Goal: Task Accomplishment & Management: Manage account settings

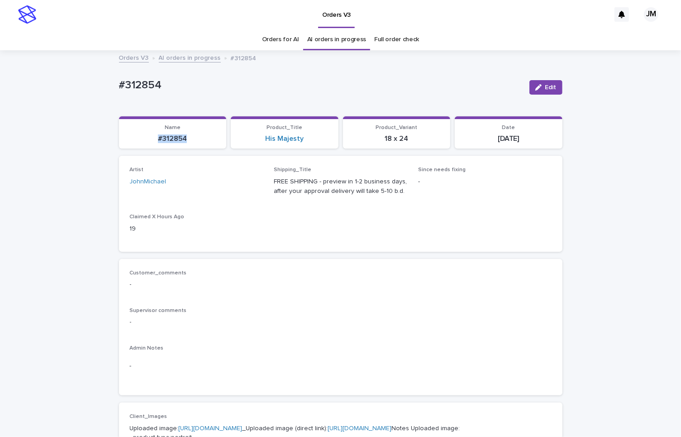
drag, startPoint x: 183, startPoint y: 143, endPoint x: 96, endPoint y: 143, distance: 86.9
copy p "#312854"
drag, startPoint x: 541, startPoint y: 86, endPoint x: 323, endPoint y: 183, distance: 239.0
click at [545, 87] on span "Edit" at bounding box center [550, 87] width 11 height 6
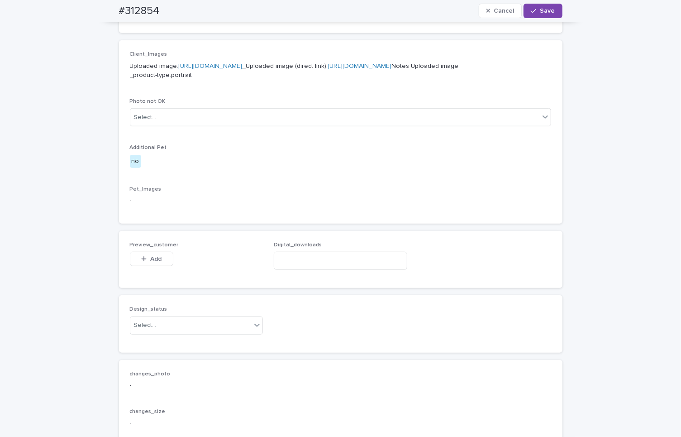
scroll to position [547, 0]
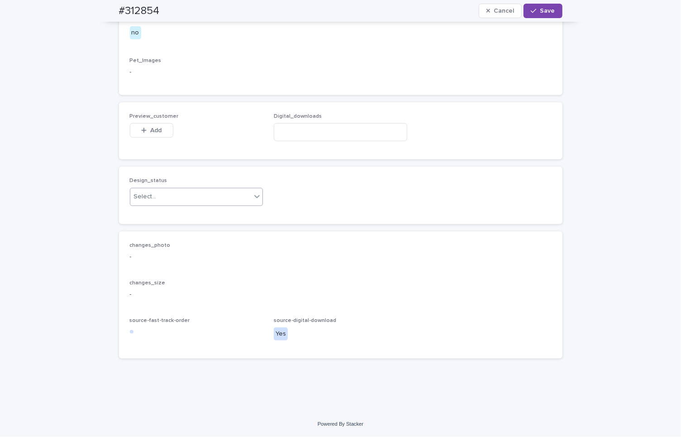
drag, startPoint x: 174, startPoint y: 195, endPoint x: 167, endPoint y: 205, distance: 12.4
click at [172, 197] on div "Select..." at bounding box center [190, 196] width 121 height 15
click at [163, 210] on div "Uploaded" at bounding box center [192, 214] width 133 height 16
click at [141, 130] on icon "button" at bounding box center [143, 130] width 5 height 6
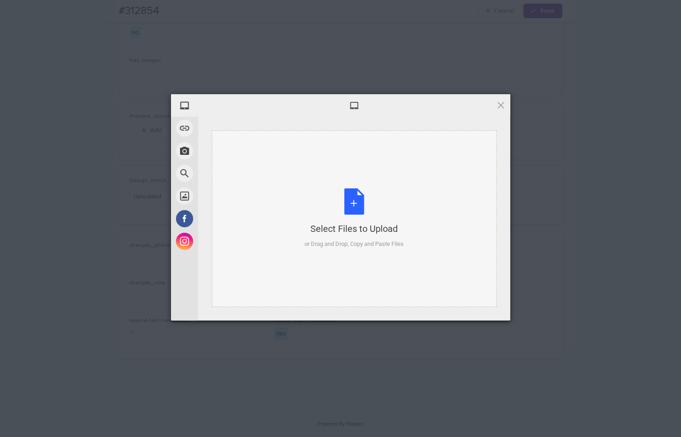
click at [339, 203] on div "Select Files to Upload or Drag and Drop, Copy and Paste Files" at bounding box center [354, 218] width 99 height 60
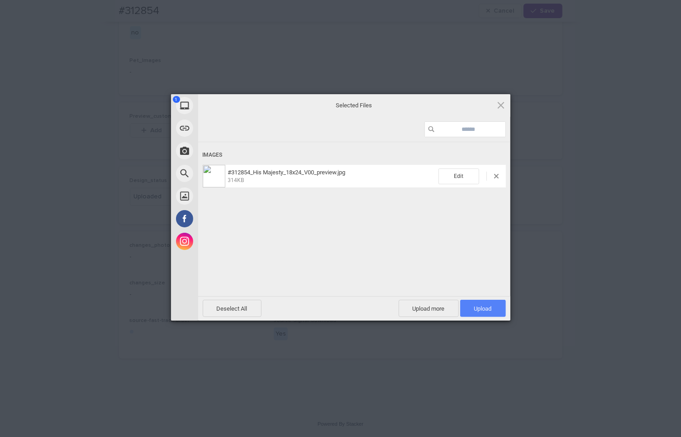
click at [479, 310] on span "Upload 1" at bounding box center [483, 308] width 18 height 7
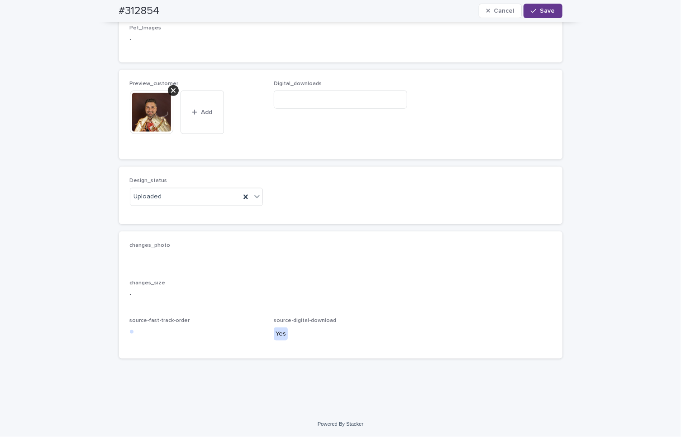
click at [541, 8] on span "Save" at bounding box center [547, 11] width 15 height 6
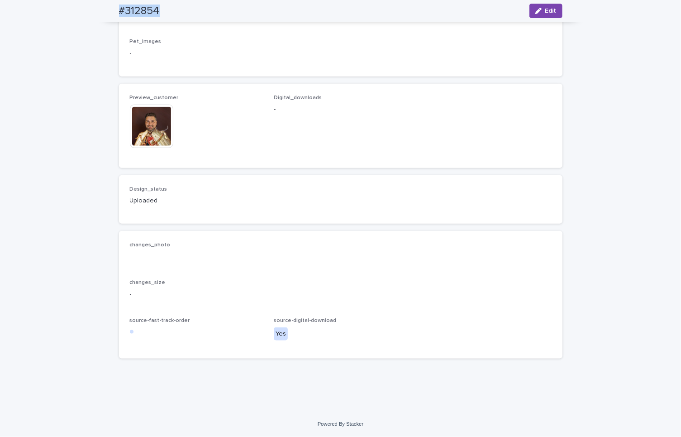
drag, startPoint x: 107, startPoint y: 10, endPoint x: 149, endPoint y: 12, distance: 42.1
click at [156, 12] on div "#312854 Edit" at bounding box center [340, 11] width 487 height 22
copy h2 "#312854"
click at [539, 12] on div "button" at bounding box center [540, 11] width 10 height 6
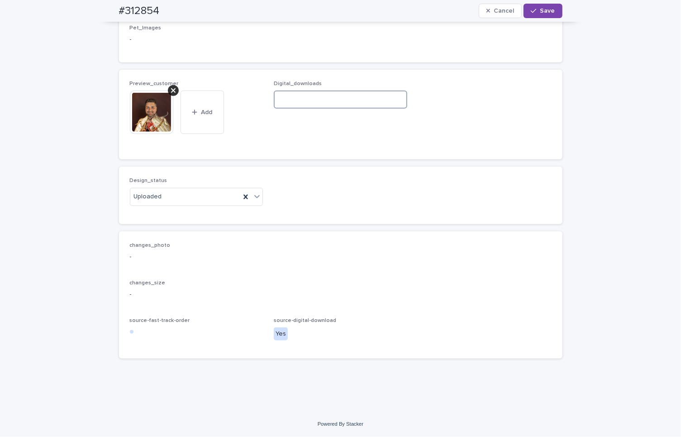
click at [321, 109] on input at bounding box center [341, 100] width 134 height 18
paste input "**********"
type input "**********"
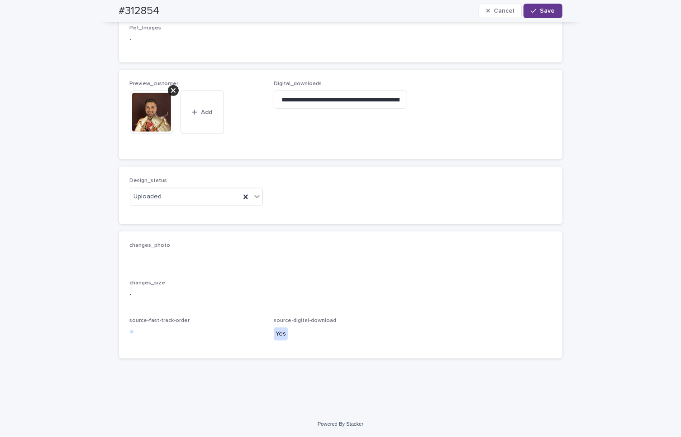
click at [532, 13] on icon "button" at bounding box center [533, 11] width 5 height 6
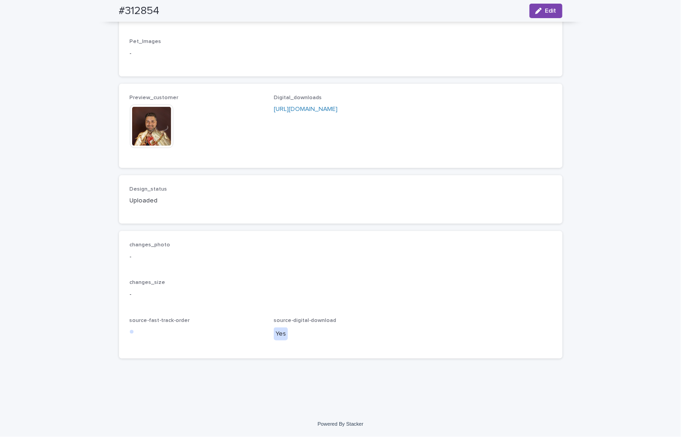
click at [281, 112] on link "https://drive.google.com/file/d/1DJUdBOQK_jlL7VdFYnA0MLLc3ZAhR5cI/view?usp=driv…" at bounding box center [306, 109] width 64 height 6
click at [122, 148] on div "Preview_customer This file cannot be opened Download File Digital_downloads htt…" at bounding box center [341, 126] width 444 height 84
click at [134, 143] on img at bounding box center [151, 126] width 43 height 43
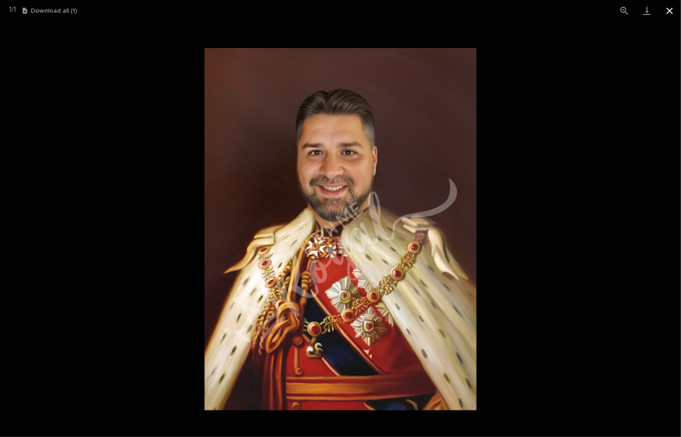
click at [663, 15] on button "Close gallery" at bounding box center [669, 10] width 23 height 21
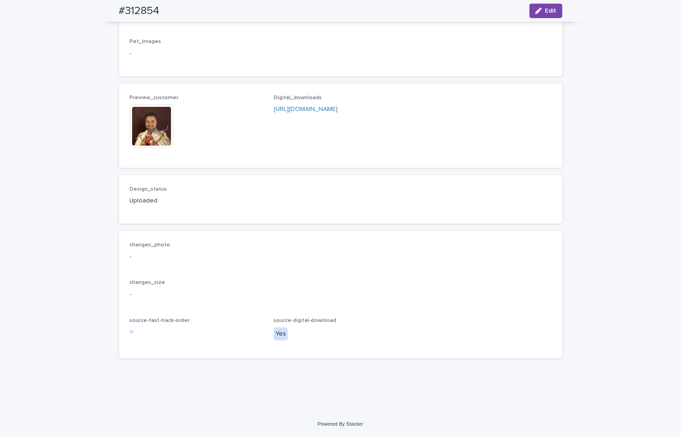
click at [323, 112] on link "https://drive.google.com/file/d/1DJUdBOQK_jlL7VdFYnA0MLLc3ZAhR5cI/view?usp=driv…" at bounding box center [306, 109] width 64 height 6
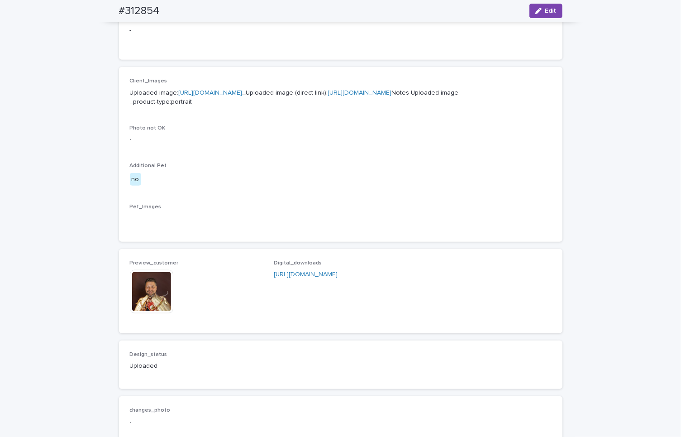
scroll to position [482, 0]
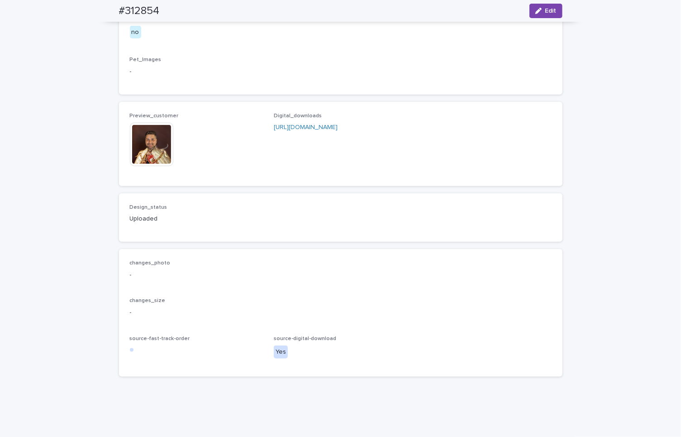
click at [150, 166] on img at bounding box center [151, 144] width 43 height 43
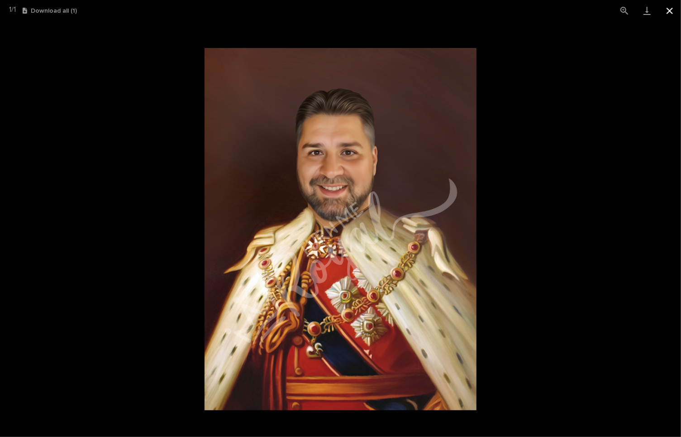
click at [670, 8] on button "Close gallery" at bounding box center [669, 10] width 23 height 21
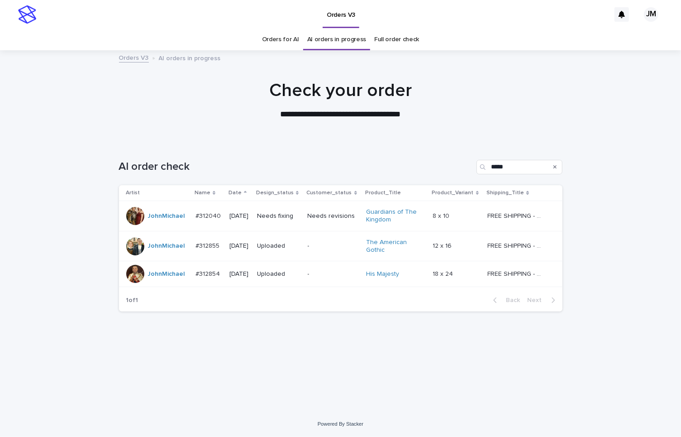
click at [283, 227] on td "Needs fixing" at bounding box center [278, 216] width 50 height 30
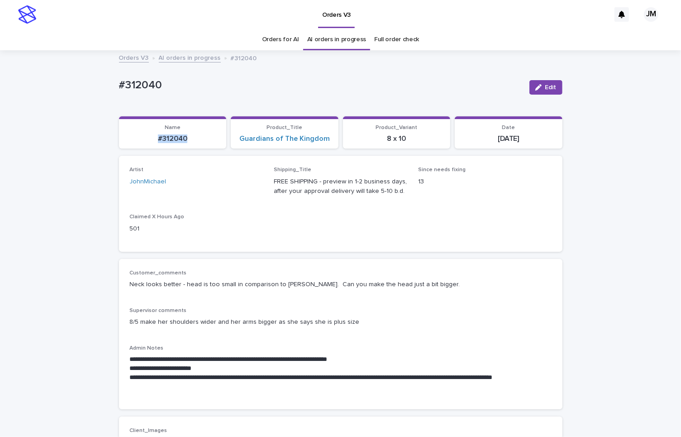
drag, startPoint x: 149, startPoint y: 139, endPoint x: 182, endPoint y: 138, distance: 33.1
click at [182, 138] on p "#312040" at bounding box center [172, 138] width 97 height 9
copy p "#312040"
drag, startPoint x: 531, startPoint y: 91, endPoint x: 452, endPoint y: 143, distance: 95.1
click at [531, 91] on button "Edit" at bounding box center [546, 87] width 33 height 14
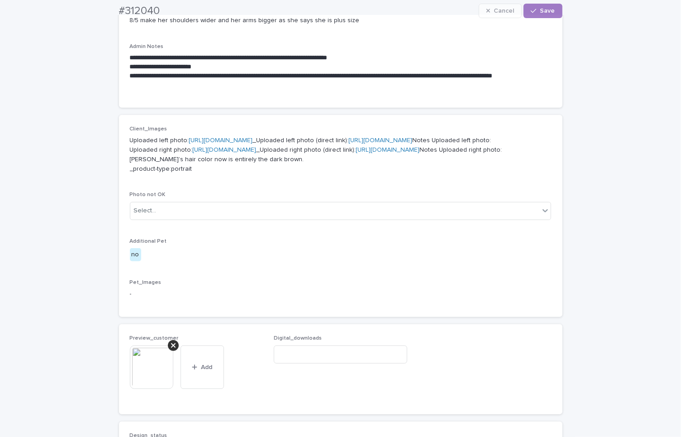
scroll to position [641, 0]
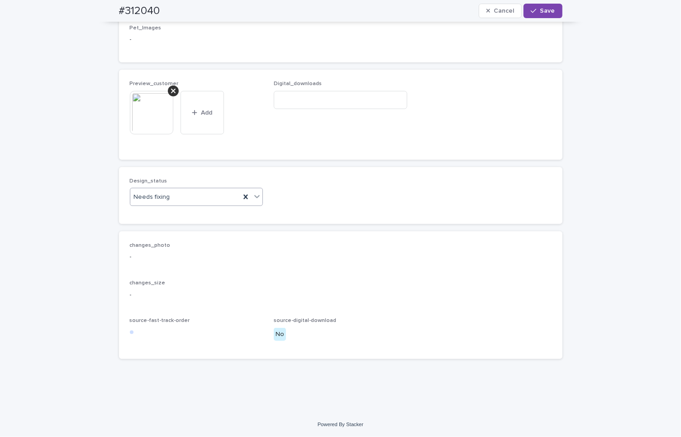
click at [158, 190] on div "Needs fixing" at bounding box center [185, 197] width 110 height 15
click at [159, 216] on div "Uploaded" at bounding box center [192, 214] width 133 height 16
click at [171, 88] on icon at bounding box center [173, 90] width 5 height 7
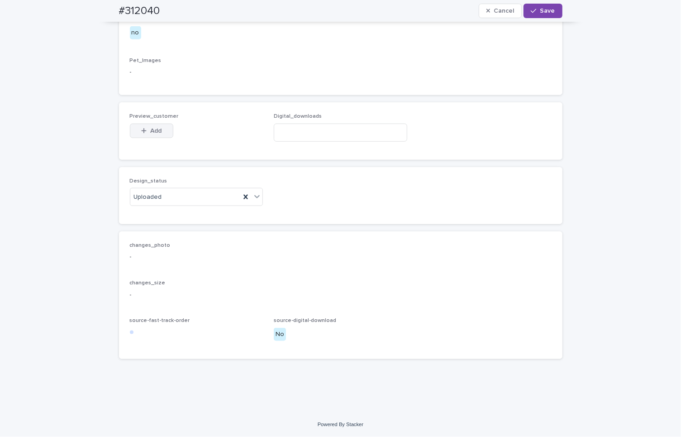
scroll to position [608, 0]
click at [162, 129] on button "Add" at bounding box center [151, 131] width 43 height 14
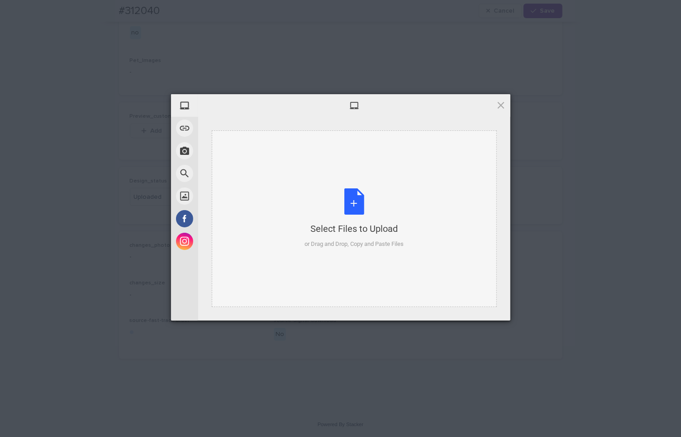
click at [384, 207] on div "Select Files to Upload or Drag and Drop, Copy and Paste Files" at bounding box center [354, 218] width 99 height 60
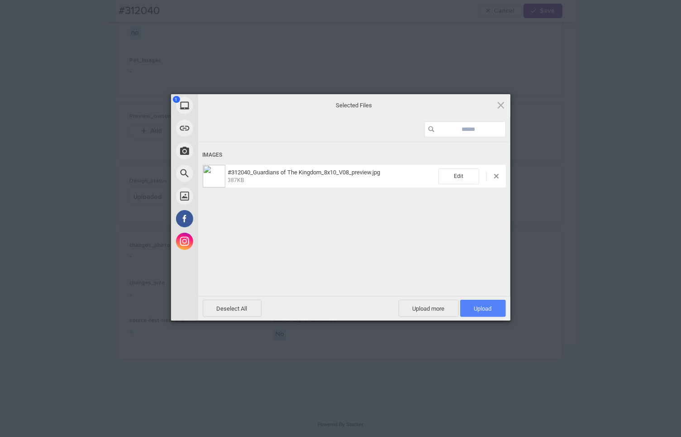
click at [498, 301] on span "Upload 1" at bounding box center [483, 308] width 46 height 17
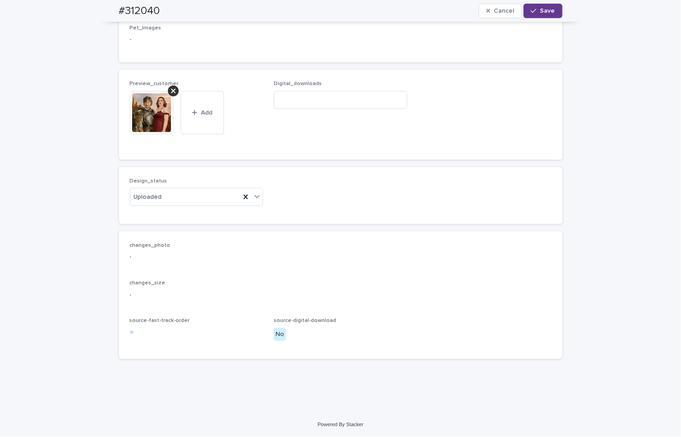
click at [544, 10] on span "Save" at bounding box center [547, 11] width 15 height 6
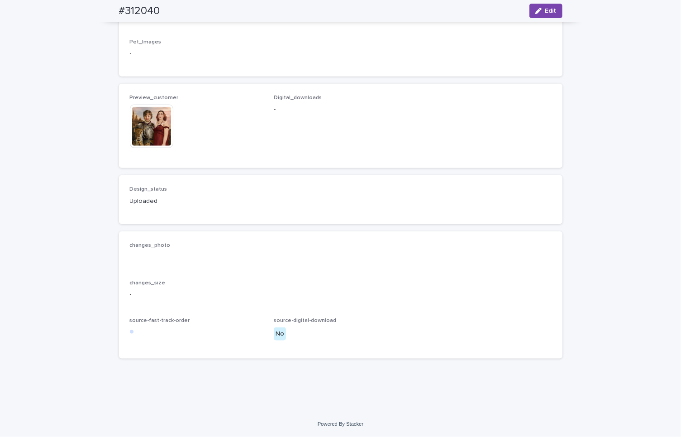
click at [130, 127] on img at bounding box center [151, 126] width 43 height 43
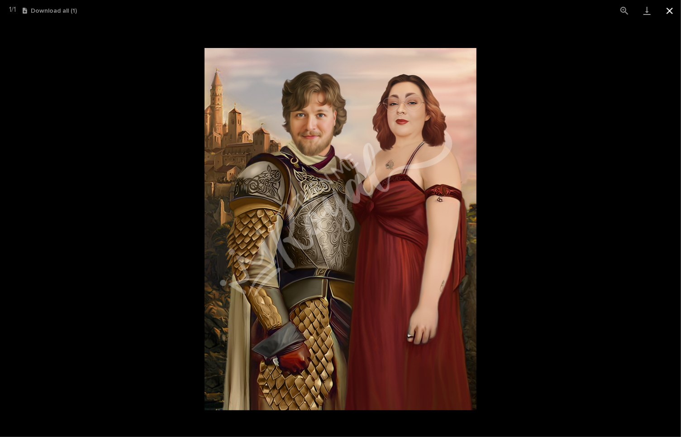
click at [664, 9] on button "Close gallery" at bounding box center [669, 10] width 23 height 21
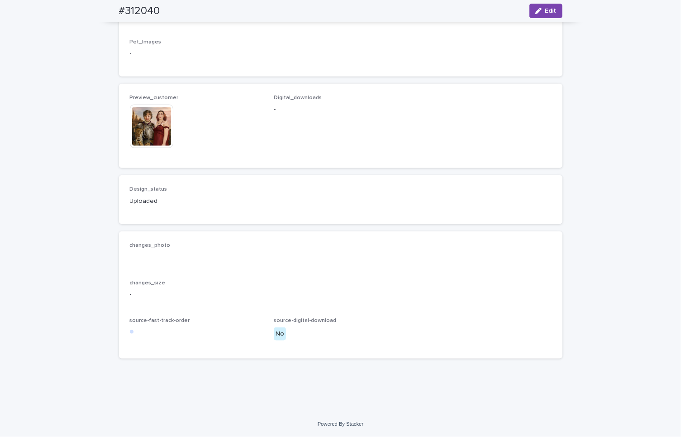
click at [133, 133] on img at bounding box center [151, 126] width 43 height 43
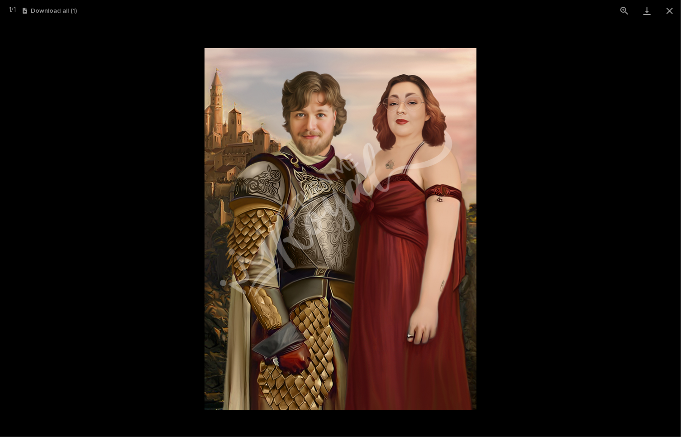
drag, startPoint x: 668, startPoint y: 8, endPoint x: 647, endPoint y: 22, distance: 25.5
click at [668, 8] on button "Close gallery" at bounding box center [669, 10] width 23 height 21
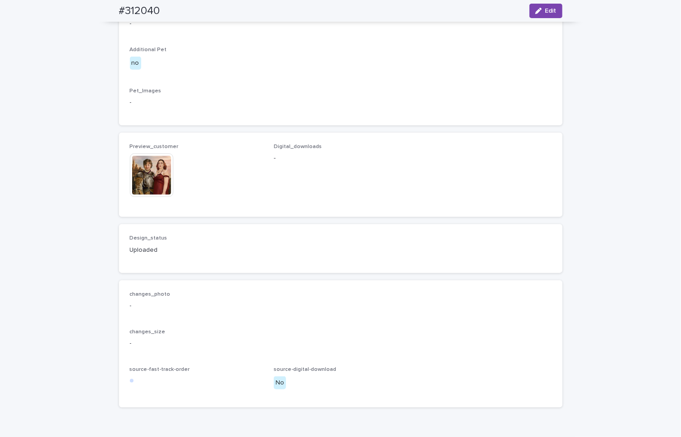
scroll to position [367, 0]
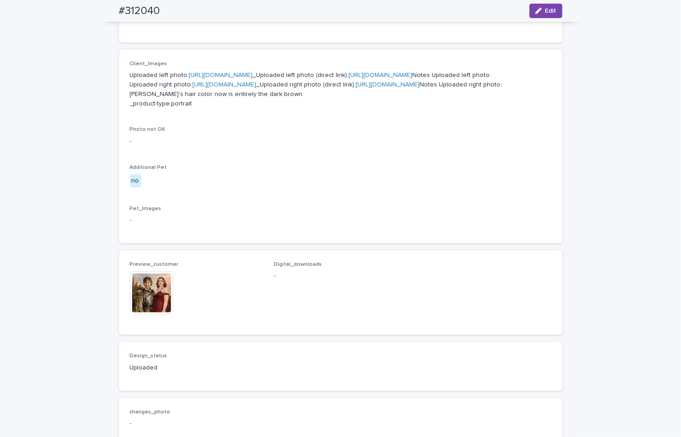
click at [151, 315] on img at bounding box center [151, 292] width 43 height 43
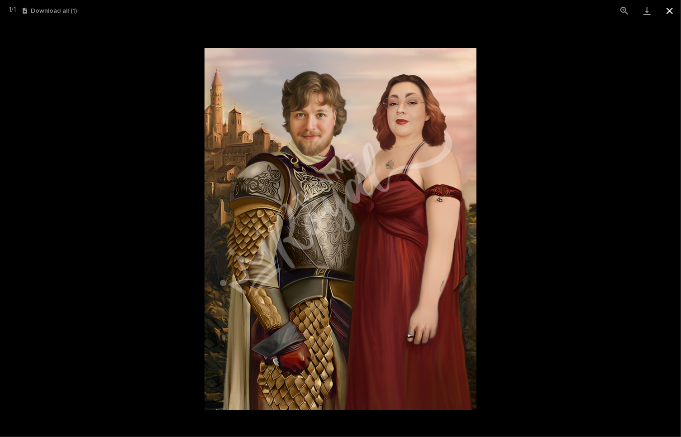
click at [665, 12] on button "Close gallery" at bounding box center [669, 10] width 23 height 21
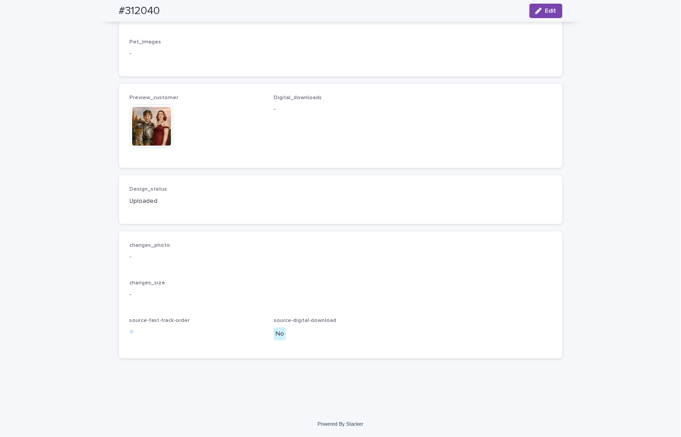
scroll to position [617, 0]
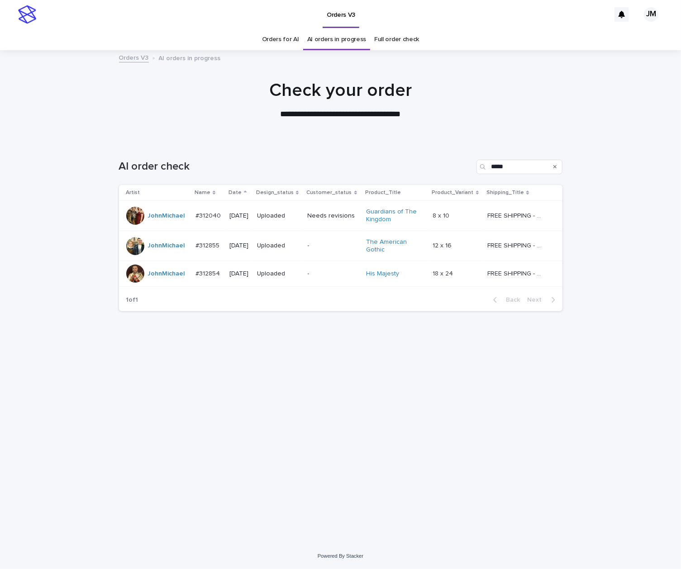
click at [282, 43] on link "Orders for AI" at bounding box center [280, 39] width 37 height 21
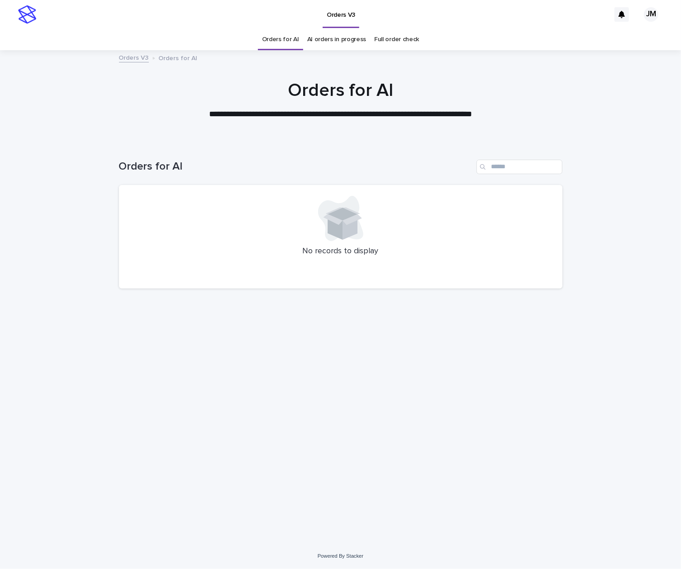
click at [361, 34] on link "AI orders in progress" at bounding box center [336, 39] width 59 height 21
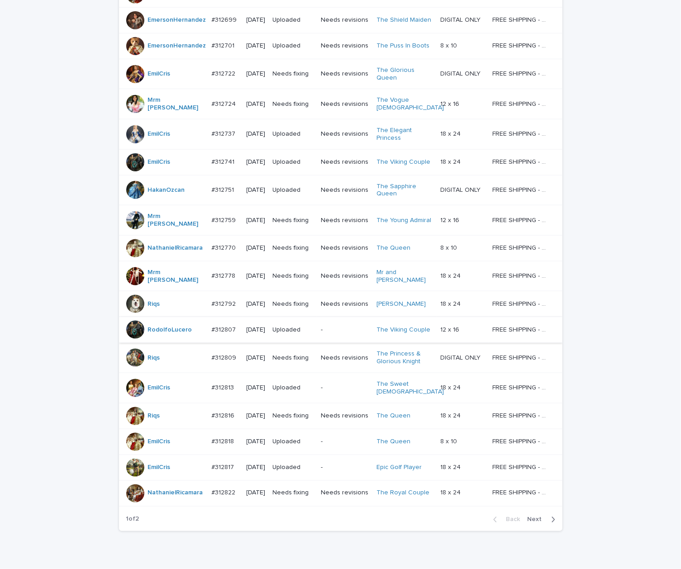
scroll to position [621, 0]
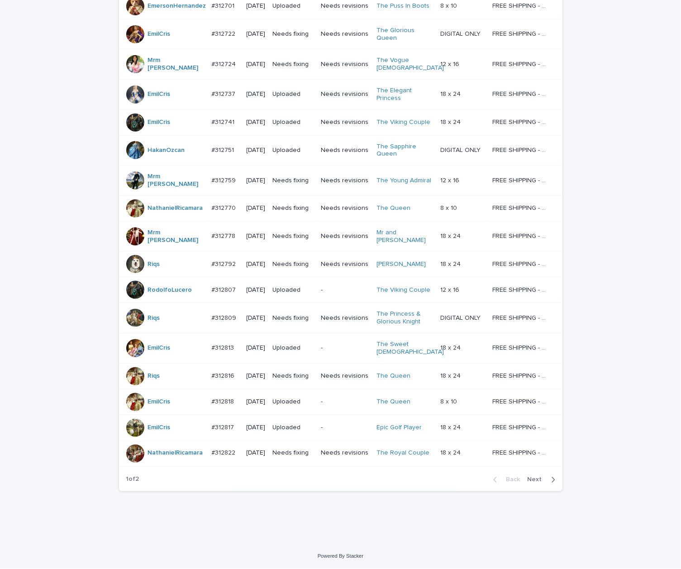
click at [529, 483] on span "Next" at bounding box center [538, 480] width 20 height 6
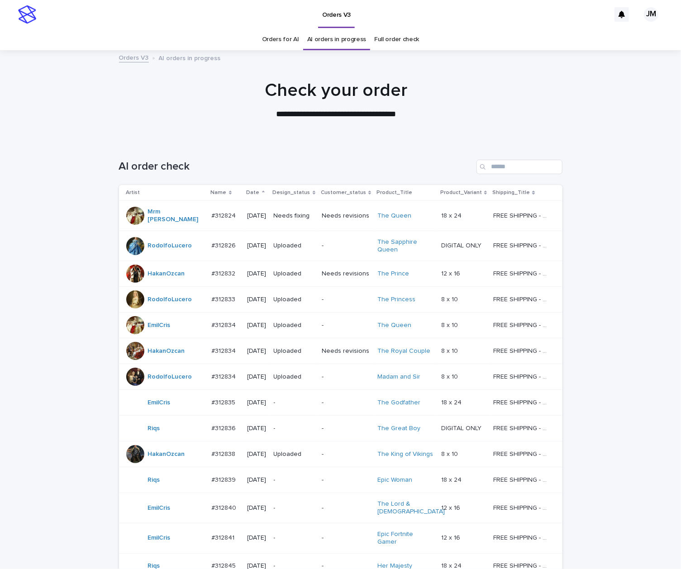
click at [276, 39] on link "Orders for AI" at bounding box center [280, 39] width 37 height 21
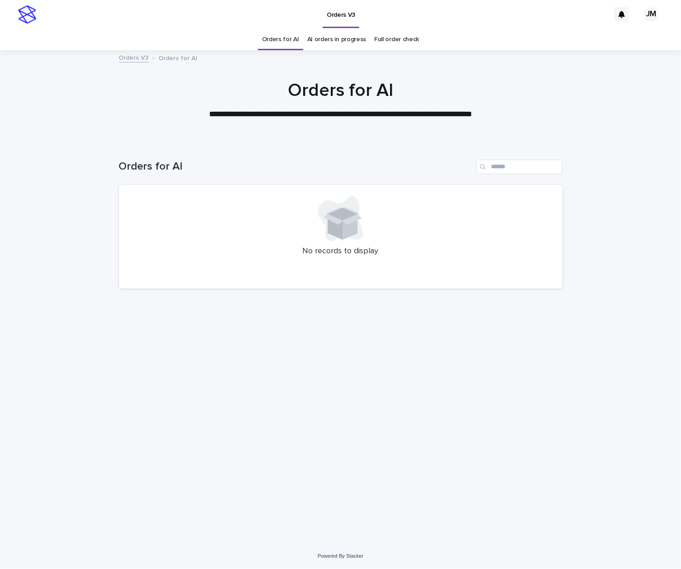
click at [140, 302] on div "Loading... Saving… Loading... Saving… Orders for AI No records to display" at bounding box center [340, 331] width 453 height 379
click at [310, 40] on link "AI orders in progress" at bounding box center [336, 39] width 59 height 21
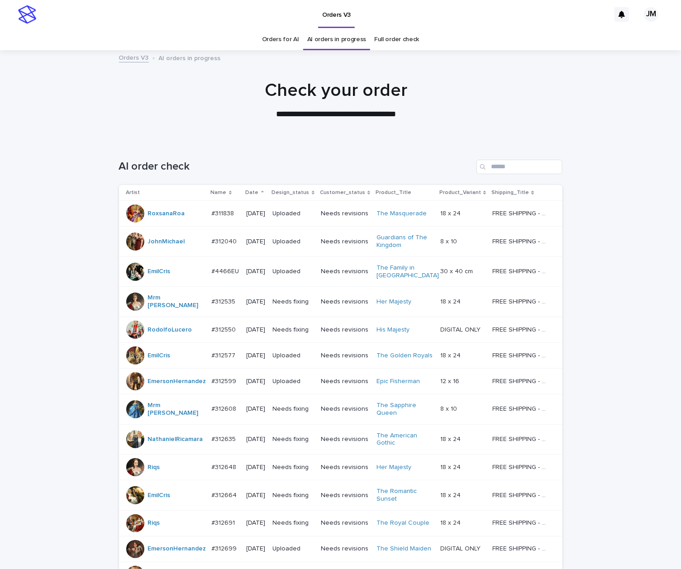
click at [263, 43] on link "Orders for AI" at bounding box center [280, 39] width 37 height 21
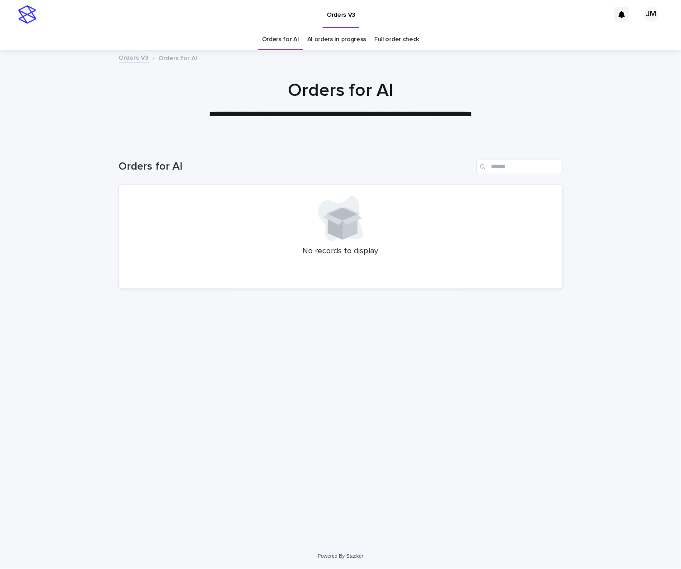
drag, startPoint x: -12, startPoint y: -3, endPoint x: -12, endPoint y: 3, distance: 5.9
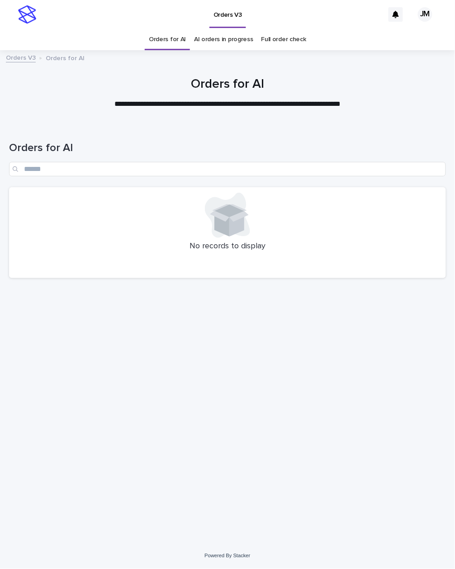
click at [179, 523] on div "Loading... Saving… Loading... Saving… Orders for AI No records to display" at bounding box center [227, 334] width 455 height 420
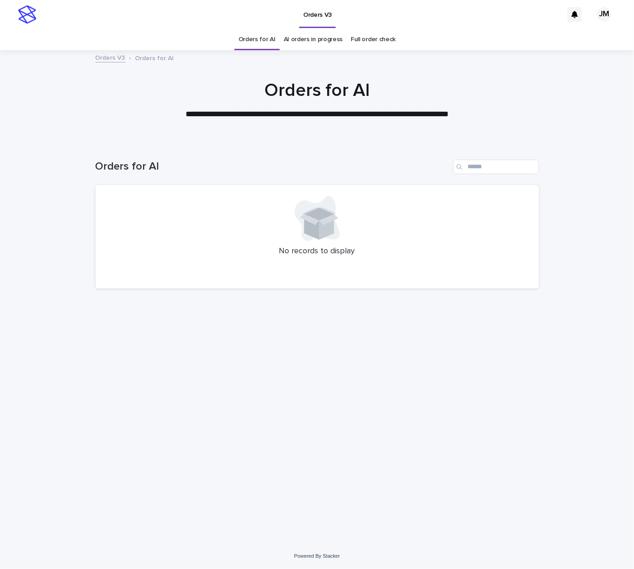
drag, startPoint x: 488, startPoint y: 538, endPoint x: 512, endPoint y: 538, distance: 24.4
click at [488, 538] on div "Loading... Saving… Loading... Saving… Orders for AI No records to display" at bounding box center [317, 343] width 634 height 402
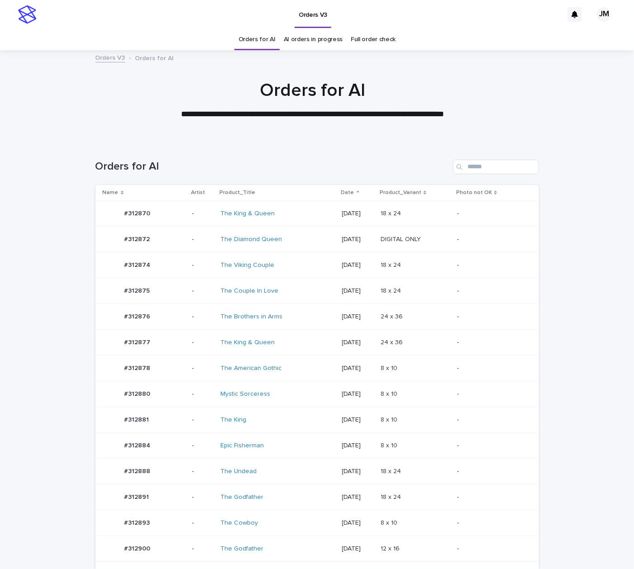
scroll to position [241, 0]
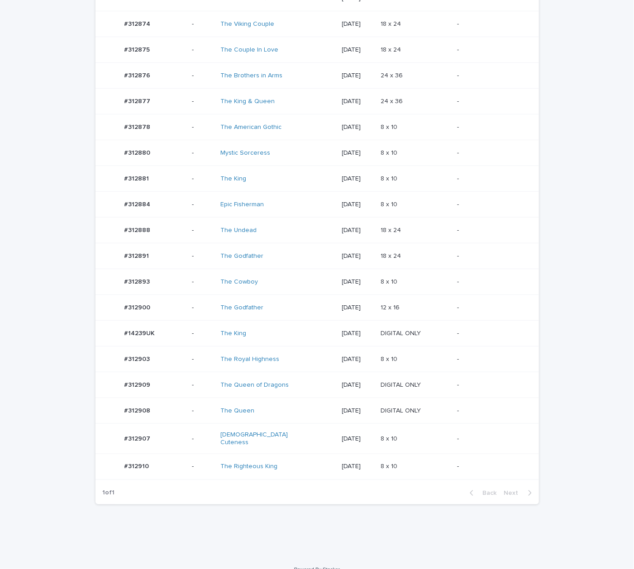
click at [284, 363] on div "The Royal Highness" at bounding box center [258, 360] width 76 height 8
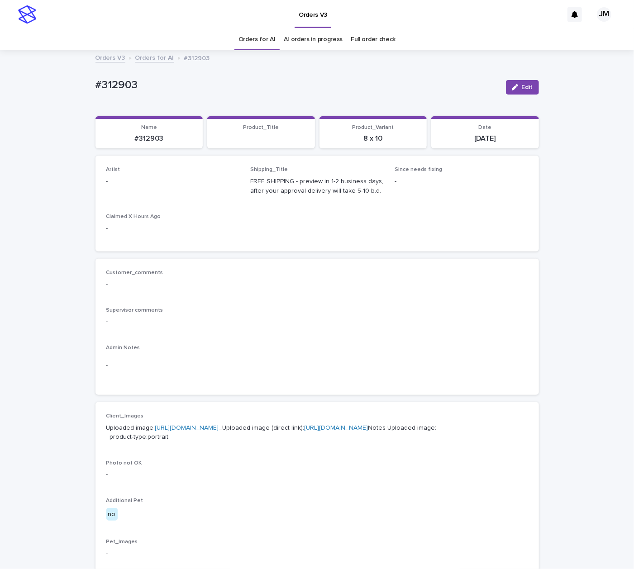
drag, startPoint x: 522, startPoint y: 89, endPoint x: 203, endPoint y: 151, distance: 325.1
click at [522, 89] on span "Edit" at bounding box center [527, 87] width 11 height 6
click at [163, 184] on div "Select..." at bounding box center [158, 185] width 103 height 15
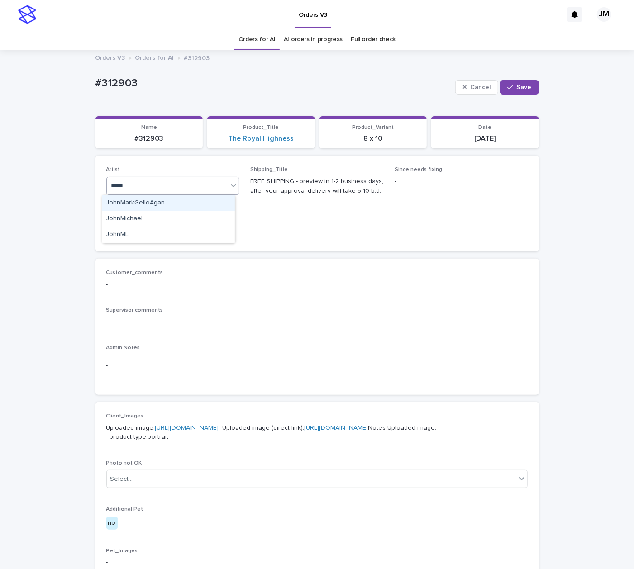
type input "******"
click at [512, 90] on button "Save" at bounding box center [519, 87] width 38 height 14
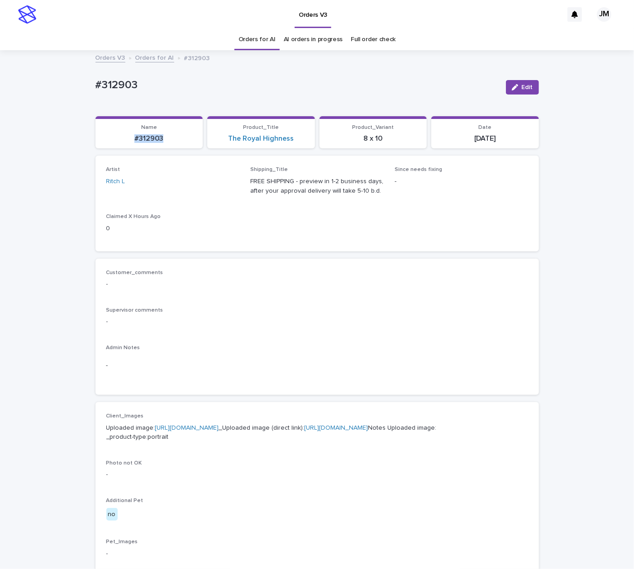
drag, startPoint x: 157, startPoint y: 140, endPoint x: 140, endPoint y: 142, distance: 17.8
click at [111, 144] on section "Name #312903" at bounding box center [149, 132] width 108 height 33
copy p "#312903"
click at [522, 90] on span "Edit" at bounding box center [527, 87] width 11 height 6
click at [220, 186] on icon at bounding box center [222, 185] width 9 height 9
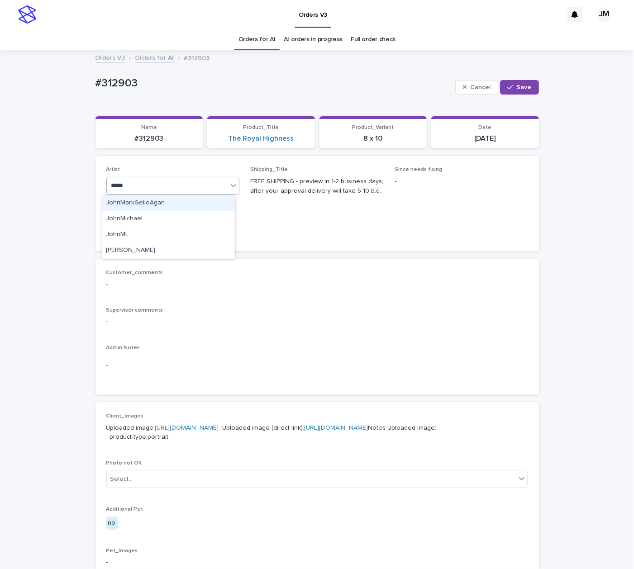
type input "******"
click at [196, 202] on div "JohnMichael" at bounding box center [168, 204] width 133 height 16
click at [520, 86] on span "Save" at bounding box center [524, 87] width 15 height 6
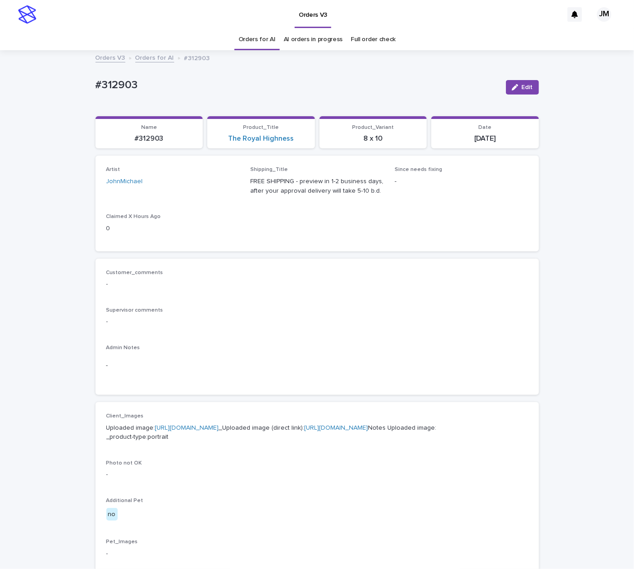
click at [335, 443] on p "Uploaded image: https://cdn.shopify.com-uploadkit.app/s/files/1/0033/4807/0511/…" at bounding box center [317, 433] width 422 height 19
click at [335, 431] on link "https://files.getuploadkit.com/e11cfb23-3d37-4f5e-b252-d52a065c0f83/0dcbd41a-3e…" at bounding box center [337, 428] width 64 height 6
click at [321, 53] on div "Orders V3 Orders for AI #312903" at bounding box center [317, 58] width 453 height 13
click at [321, 44] on link "AI orders in progress" at bounding box center [313, 39] width 59 height 21
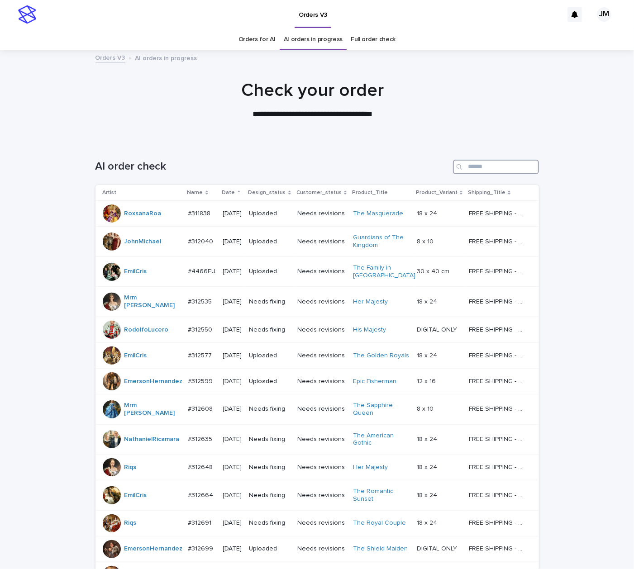
click at [510, 169] on input "Search" at bounding box center [496, 167] width 86 height 14
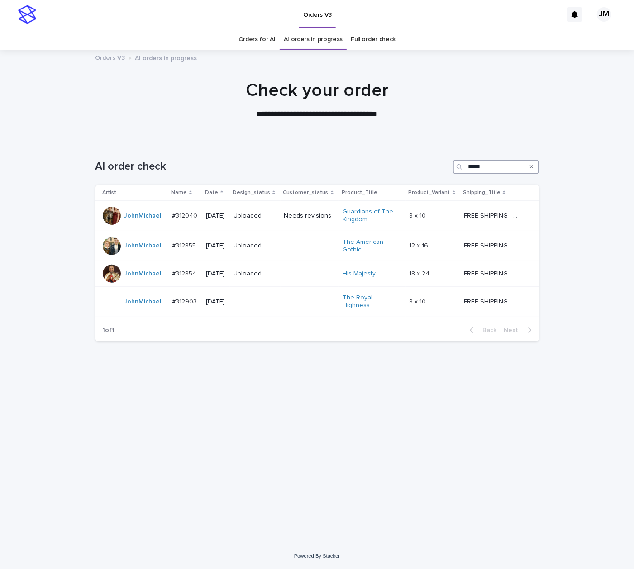
type input "*****"
click at [244, 46] on link "Orders for AI" at bounding box center [257, 39] width 37 height 21
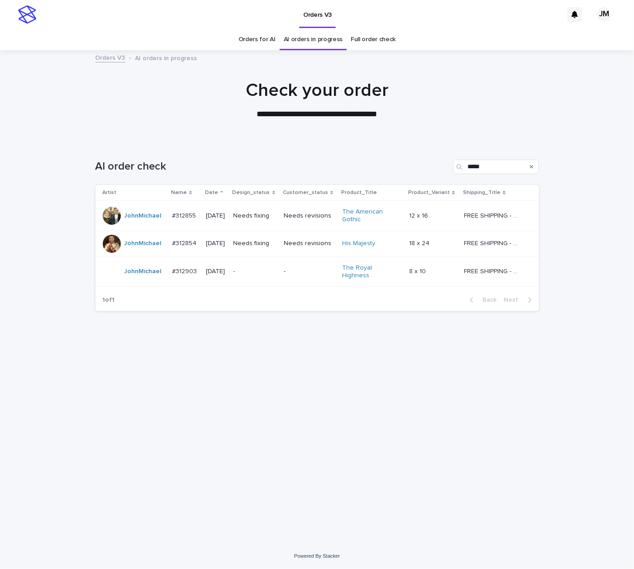
click at [252, 228] on td "Needs fixing" at bounding box center [255, 216] width 51 height 30
click at [263, 251] on div "Needs fixing" at bounding box center [255, 243] width 43 height 15
click at [260, 38] on link "Orders for AI" at bounding box center [257, 39] width 37 height 21
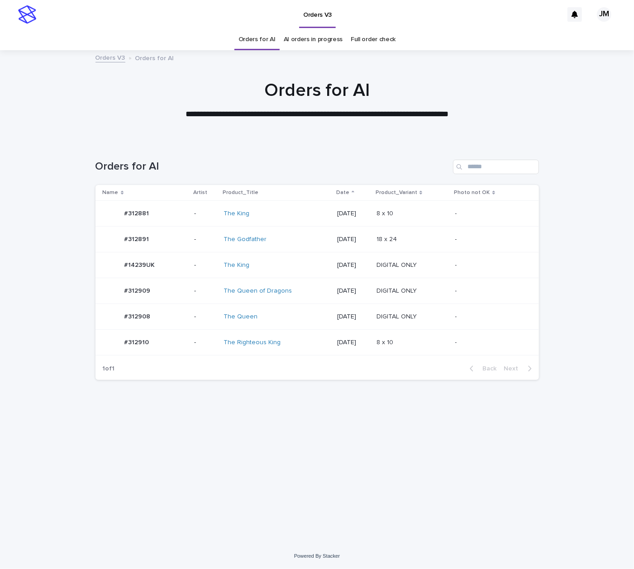
click at [291, 297] on div "The Queen of Dragons" at bounding box center [277, 291] width 106 height 15
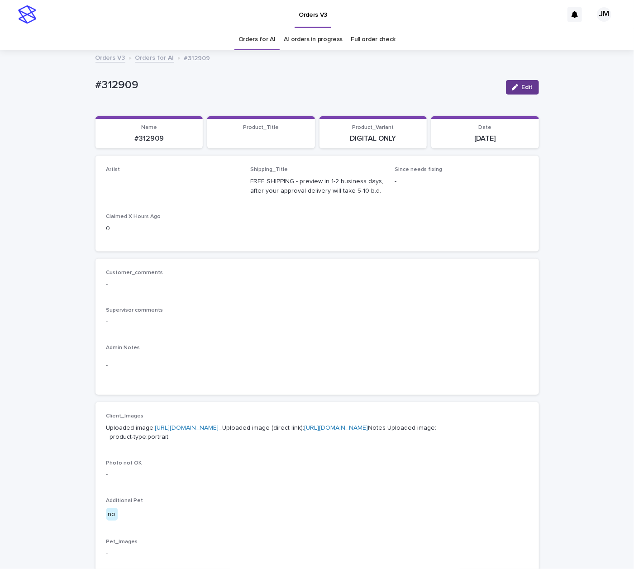
click at [522, 90] on span "Edit" at bounding box center [527, 87] width 11 height 6
click at [144, 183] on div "Select..." at bounding box center [158, 185] width 103 height 15
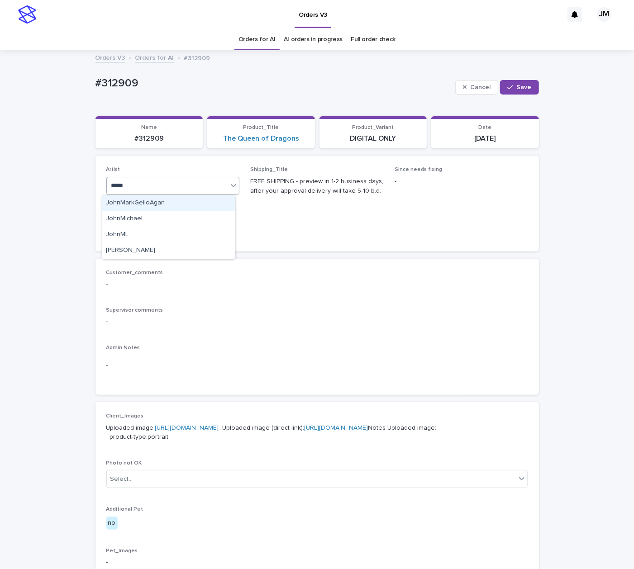
type input "******"
click at [145, 202] on div "JohnMichael" at bounding box center [168, 204] width 133 height 16
click at [510, 82] on button "Save" at bounding box center [519, 87] width 38 height 14
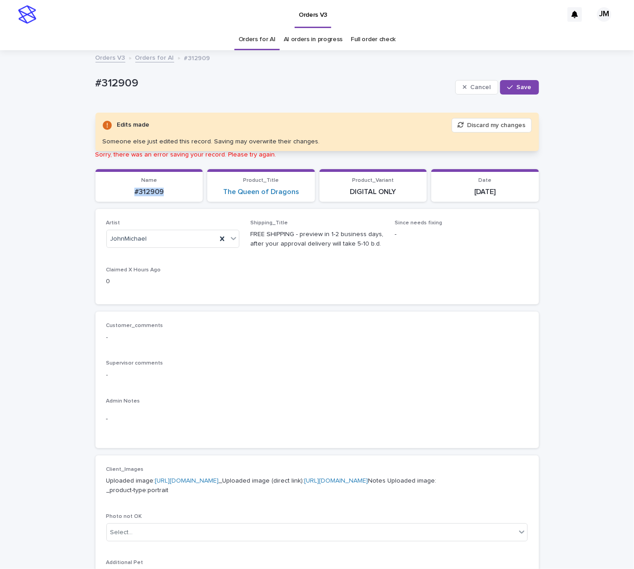
drag, startPoint x: 169, startPoint y: 191, endPoint x: 139, endPoint y: 198, distance: 30.4
click at [129, 192] on p "#312909" at bounding box center [149, 192] width 97 height 9
copy p "#312909"
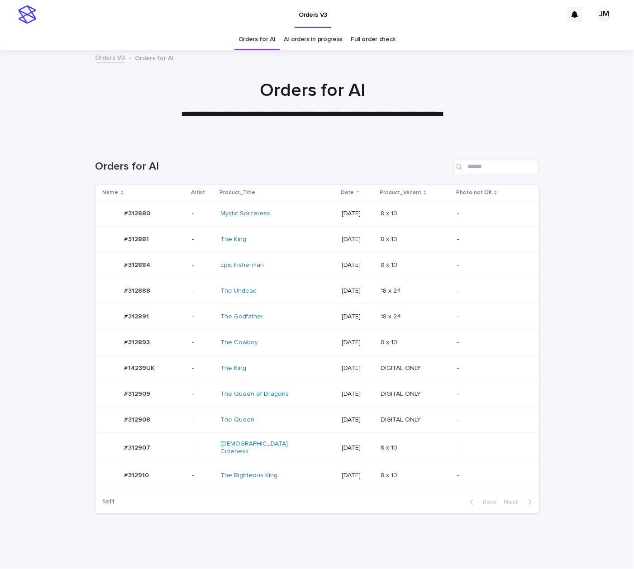
click at [292, 312] on div "The Godfather" at bounding box center [277, 317] width 114 height 15
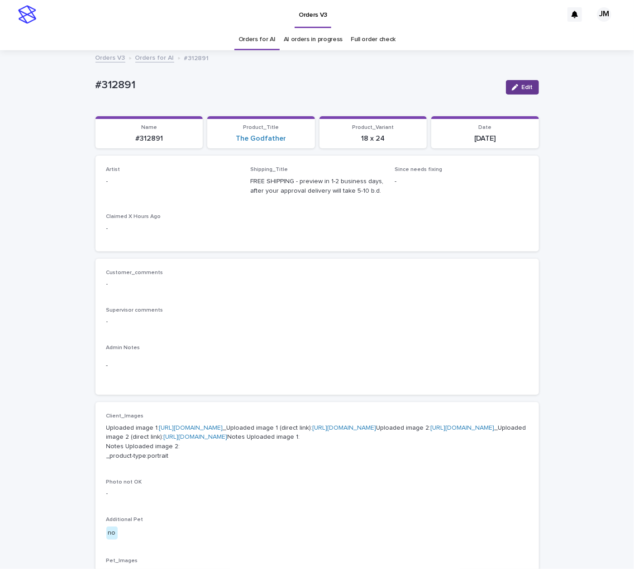
drag, startPoint x: 510, startPoint y: 84, endPoint x: 238, endPoint y: 172, distance: 285.5
click at [512, 85] on icon "button" at bounding box center [515, 87] width 6 height 6
click at [153, 187] on div "Select..." at bounding box center [158, 185] width 103 height 15
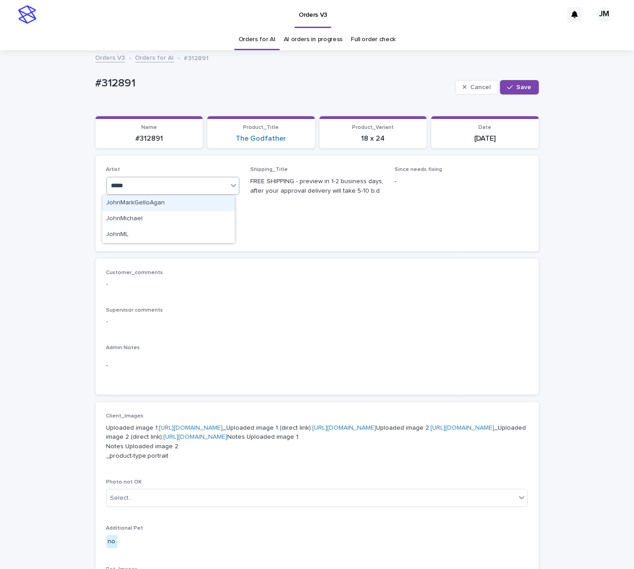
type input "******"
click at [169, 210] on div "JohnMichael" at bounding box center [169, 203] width 134 height 17
click at [177, 205] on div "JohnMichael" at bounding box center [168, 204] width 133 height 16
click at [517, 84] on span "Save" at bounding box center [524, 87] width 15 height 6
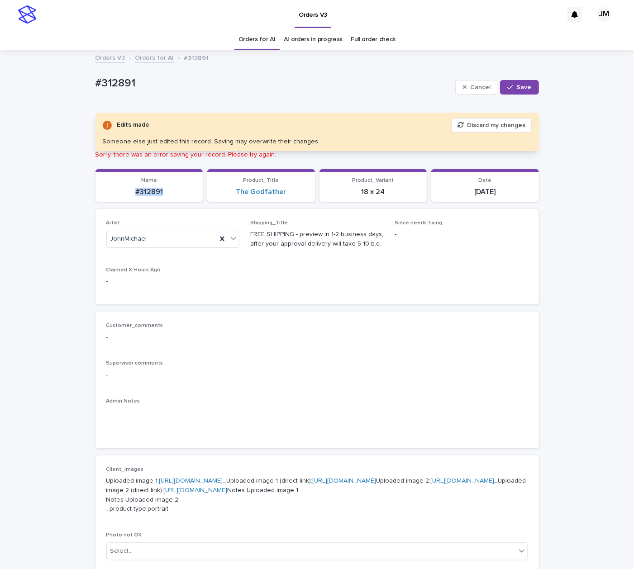
drag, startPoint x: 163, startPoint y: 195, endPoint x: 131, endPoint y: 194, distance: 31.7
click at [131, 194] on p "#312891" at bounding box center [149, 192] width 97 height 9
copy p "#312891"
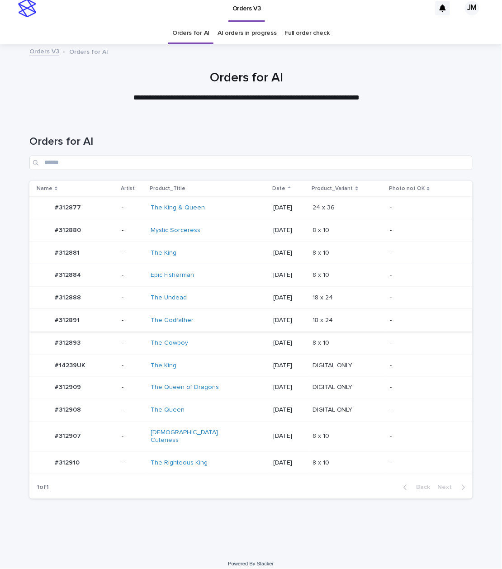
scroll to position [8, 0]
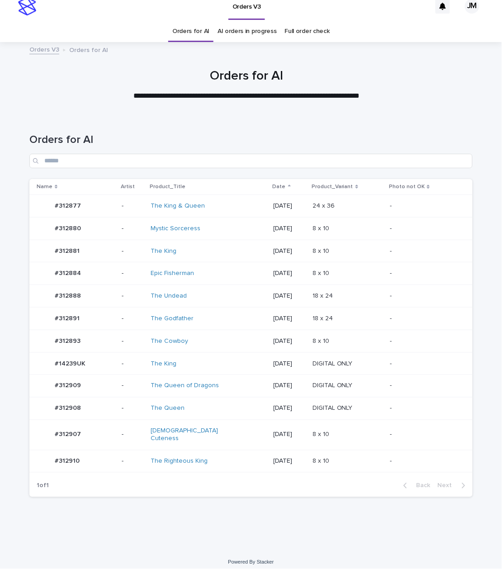
click at [191, 337] on div "The Cowboy" at bounding box center [209, 341] width 116 height 15
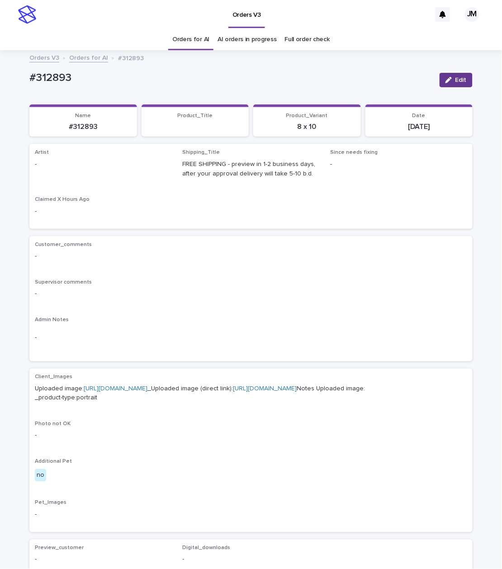
click at [449, 80] on div "button" at bounding box center [451, 80] width 10 height 6
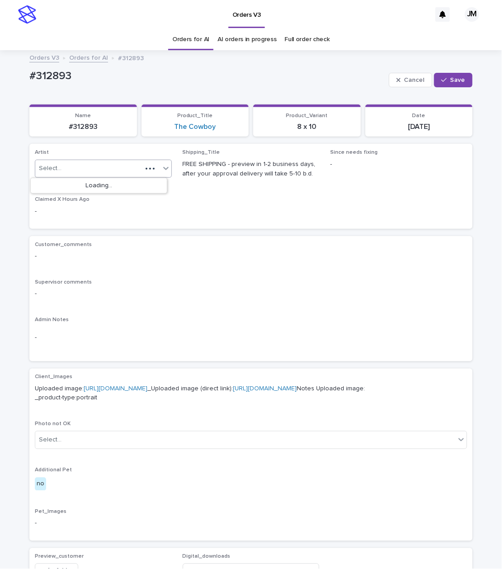
click at [72, 163] on div "Select..." at bounding box center [88, 168] width 107 height 15
type input "*****"
click at [76, 198] on div "JohnMichael" at bounding box center [99, 202] width 136 height 16
drag, startPoint x: 453, startPoint y: 79, endPoint x: 58, endPoint y: 206, distance: 415.6
click at [453, 79] on span "Save" at bounding box center [458, 80] width 15 height 6
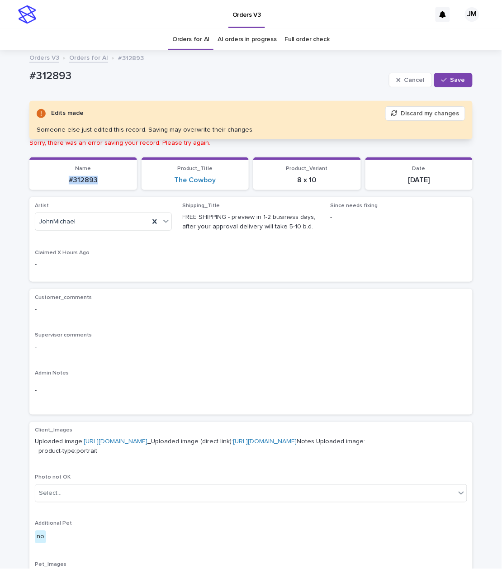
drag, startPoint x: 84, startPoint y: 180, endPoint x: 73, endPoint y: 181, distance: 11.4
click at [60, 179] on p "#312893" at bounding box center [83, 180] width 97 height 9
copy p "#312893"
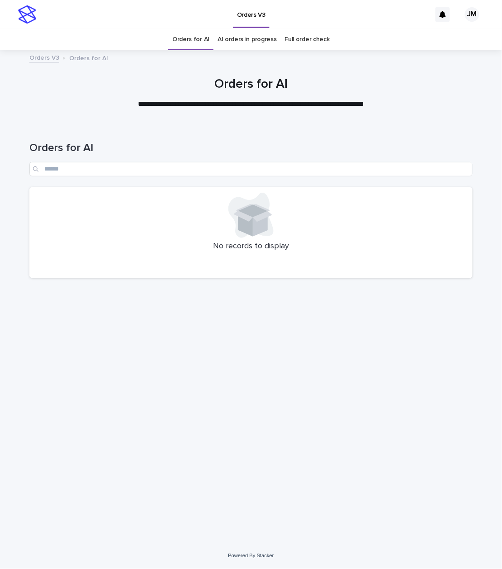
drag, startPoint x: 114, startPoint y: 532, endPoint x: 5, endPoint y: 547, distance: 109.6
click at [101, 537] on div "Loading... Saving… Loading... Saving… Orders for AI No records to display" at bounding box center [251, 334] width 502 height 420
click at [98, 8] on div "Orders V3" at bounding box center [236, 14] width 391 height 29
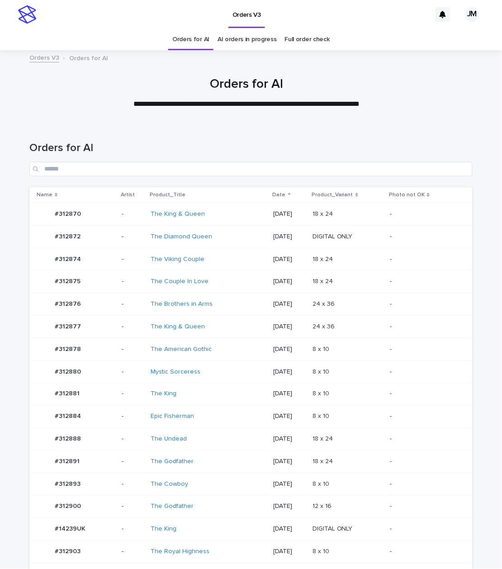
click at [247, 511] on td "The Godfather" at bounding box center [208, 507] width 123 height 23
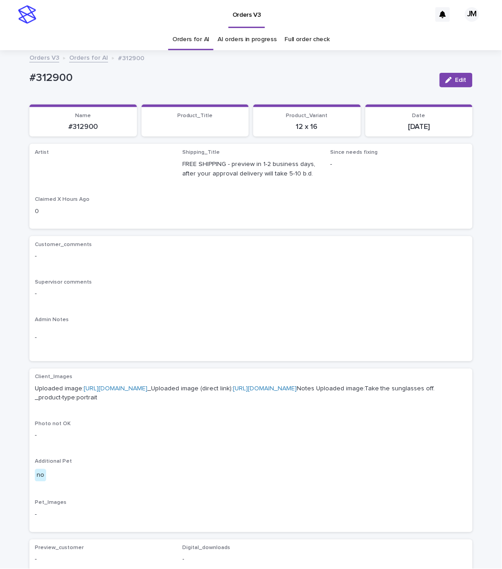
click at [448, 82] on icon "button" at bounding box center [449, 80] width 6 height 6
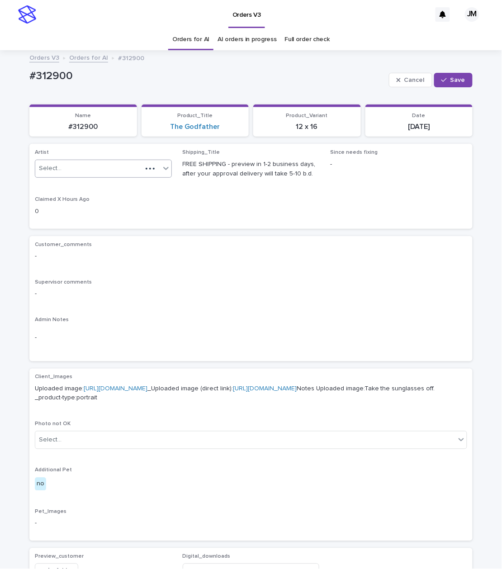
click at [77, 168] on div "Select..." at bounding box center [88, 168] width 107 height 15
type input "******"
click at [73, 190] on div "JohnMichael" at bounding box center [99, 186] width 136 height 16
drag, startPoint x: 441, startPoint y: 82, endPoint x: 291, endPoint y: 35, distance: 157.3
click at [442, 81] on icon "button" at bounding box center [444, 80] width 5 height 6
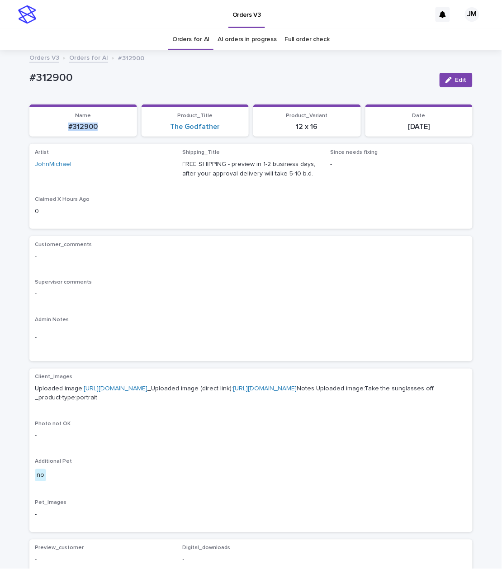
drag, startPoint x: 96, startPoint y: 129, endPoint x: 62, endPoint y: 130, distance: 34.4
click at [58, 129] on p "#312900" at bounding box center [83, 127] width 97 height 9
copy p "#312900"
drag, startPoint x: 448, startPoint y: 77, endPoint x: 300, endPoint y: 146, distance: 163.2
click at [448, 77] on icon "button" at bounding box center [449, 80] width 6 height 6
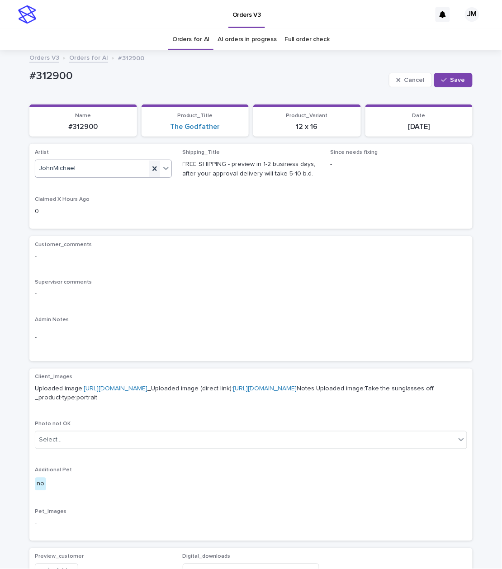
click at [150, 167] on icon at bounding box center [154, 168] width 9 height 9
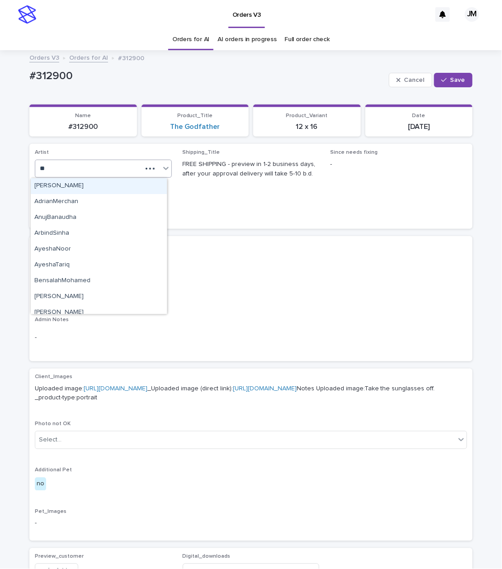
type input "***"
click at [120, 191] on div "HakanOzcan" at bounding box center [99, 186] width 136 height 16
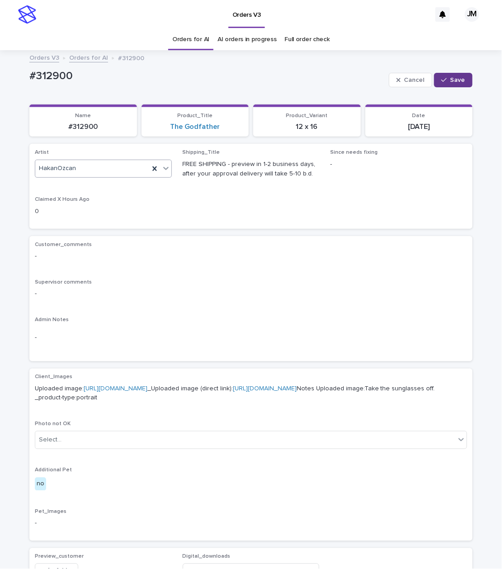
click at [455, 76] on button "Save" at bounding box center [453, 80] width 38 height 14
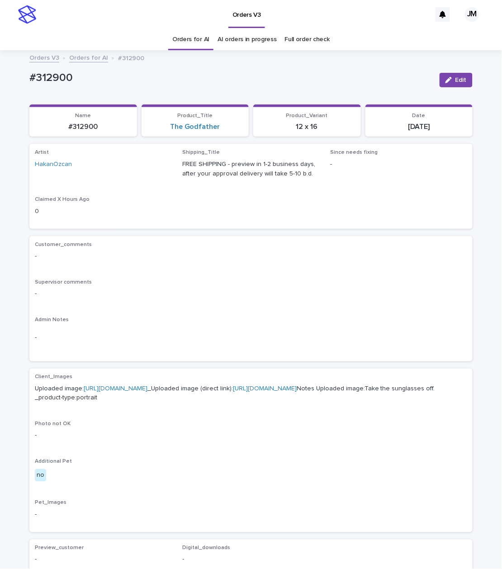
click at [174, 37] on link "Orders for AI" at bounding box center [190, 39] width 37 height 21
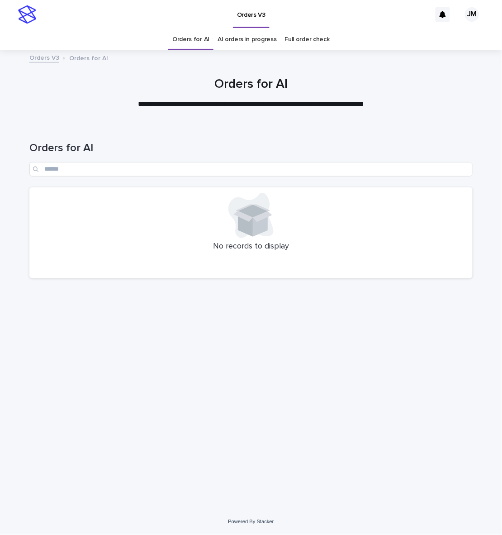
click at [267, 43] on link "AI orders in progress" at bounding box center [247, 39] width 59 height 21
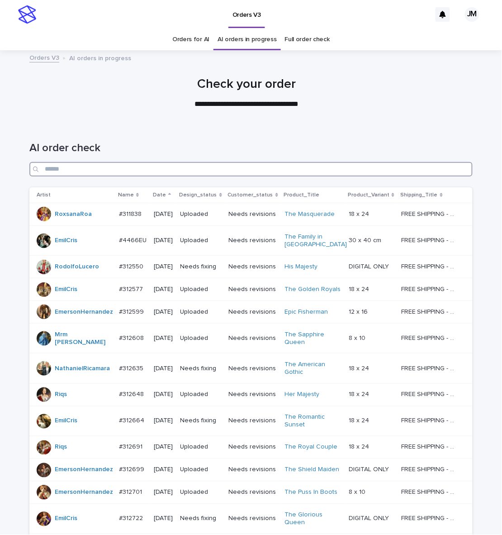
click at [355, 167] on input "Search" at bounding box center [251, 169] width 444 height 14
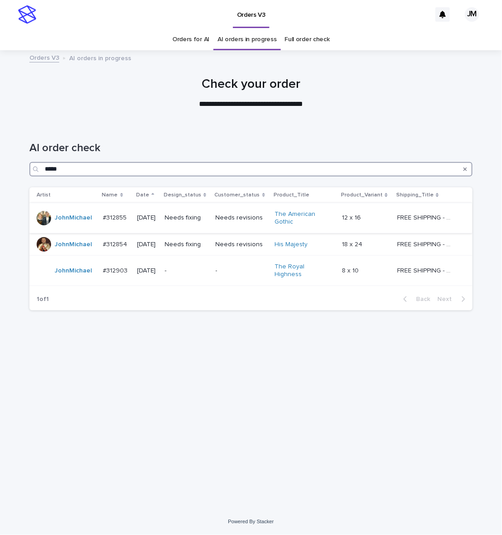
type input "*****"
click at [192, 228] on td "Needs fixing" at bounding box center [186, 218] width 51 height 30
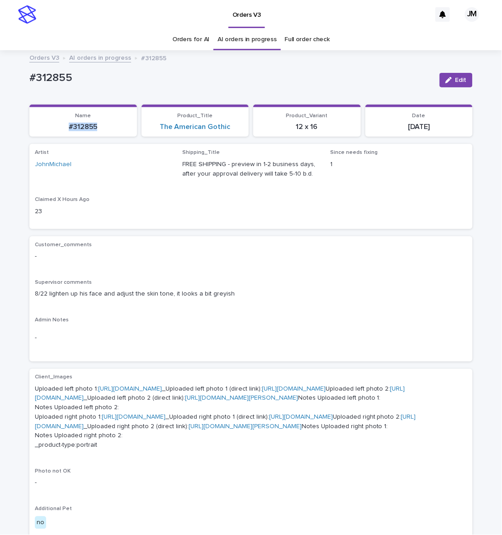
drag, startPoint x: 54, startPoint y: 124, endPoint x: 98, endPoint y: 129, distance: 43.7
click at [98, 129] on p "#312855" at bounding box center [83, 127] width 97 height 9
copy p "#312855"
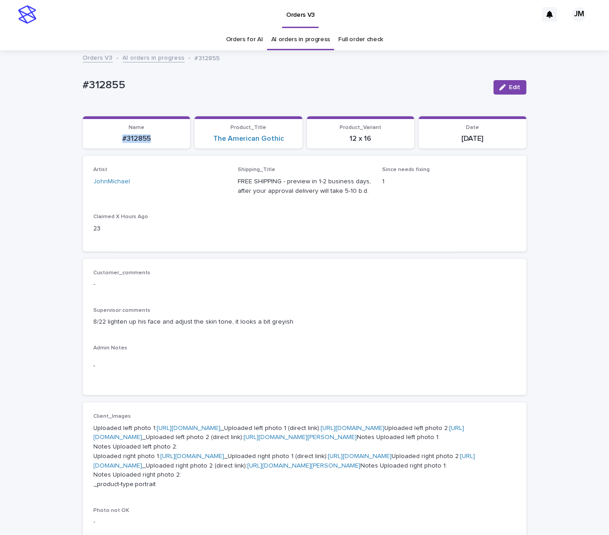
drag, startPoint x: 513, startPoint y: 82, endPoint x: 330, endPoint y: 187, distance: 211.0
click at [455, 82] on button "Edit" at bounding box center [509, 87] width 33 height 14
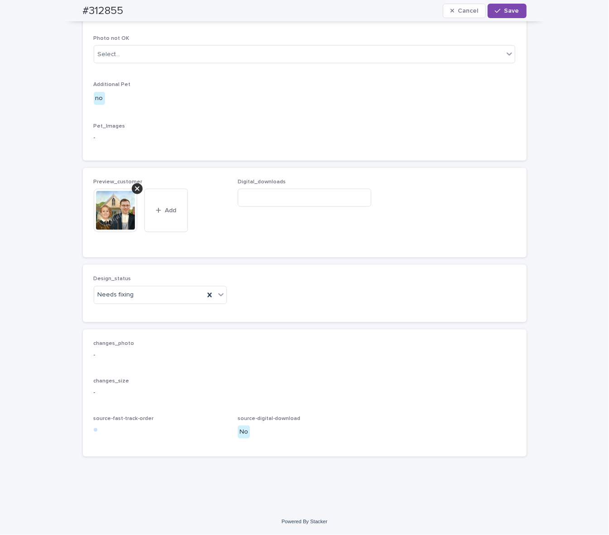
scroll to position [660, 0]
click at [122, 310] on div "Uploaded" at bounding box center [156, 313] width 133 height 16
click at [135, 187] on icon at bounding box center [137, 188] width 5 height 7
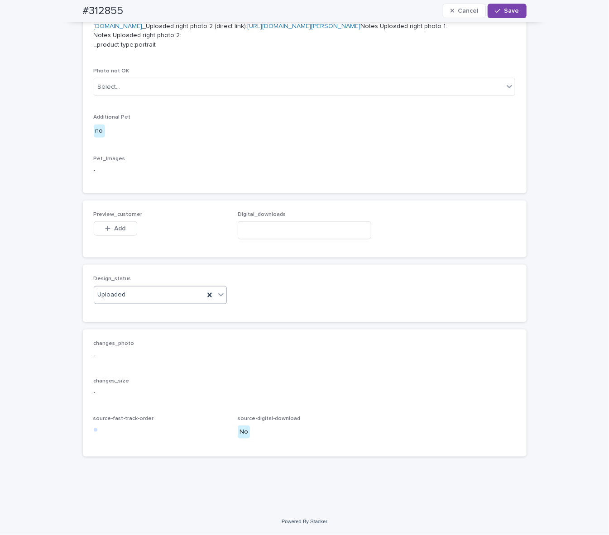
click at [125, 218] on div "Preview_customer This file cannot be opened Download File Add" at bounding box center [161, 228] width 134 height 35
click at [119, 227] on span "Add" at bounding box center [119, 228] width 11 height 6
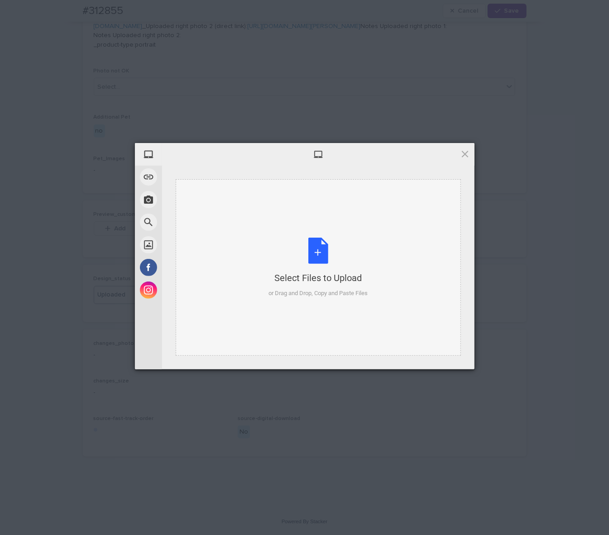
click at [344, 226] on div "Select Files to Upload or Drag and Drop, Copy and Paste Files" at bounding box center [318, 267] width 285 height 177
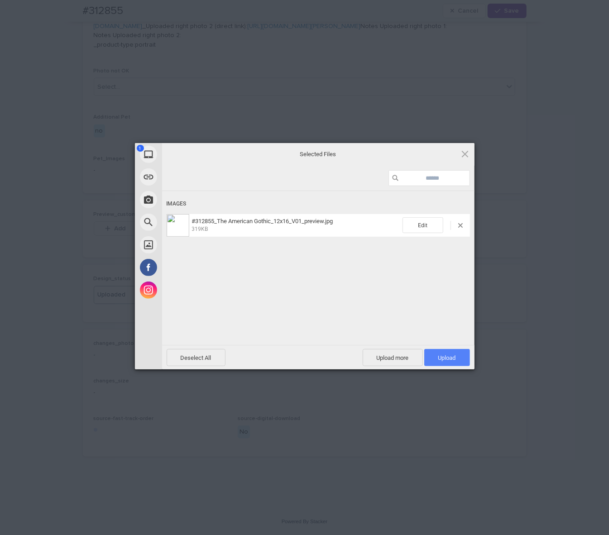
click at [429, 360] on span "Upload 1" at bounding box center [447, 357] width 46 height 17
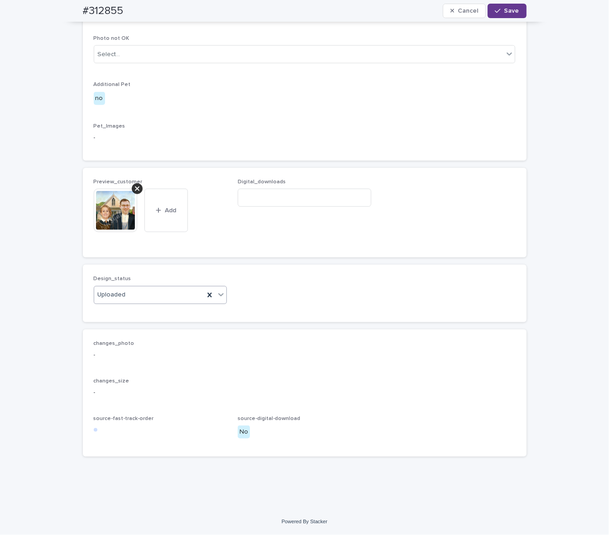
click at [455, 13] on span "Save" at bounding box center [511, 11] width 15 height 6
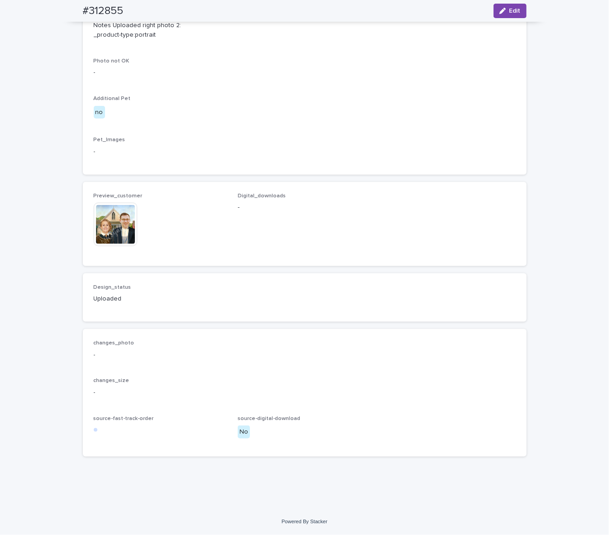
click at [111, 241] on img at bounding box center [115, 224] width 43 height 43
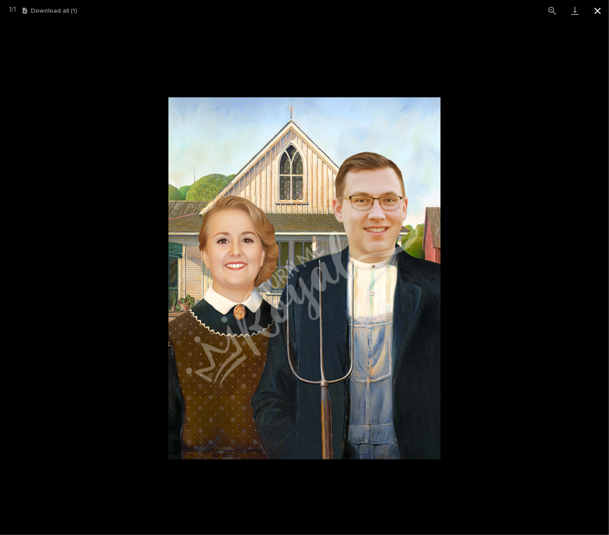
click at [455, 14] on button "Close gallery" at bounding box center [597, 10] width 23 height 21
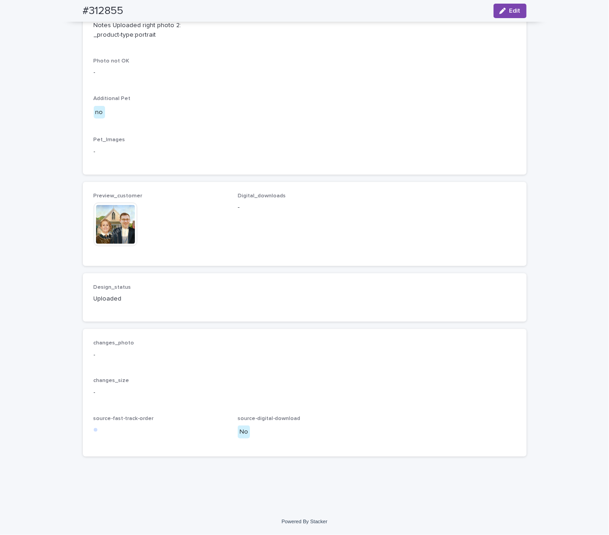
click at [105, 239] on img at bounding box center [115, 224] width 43 height 43
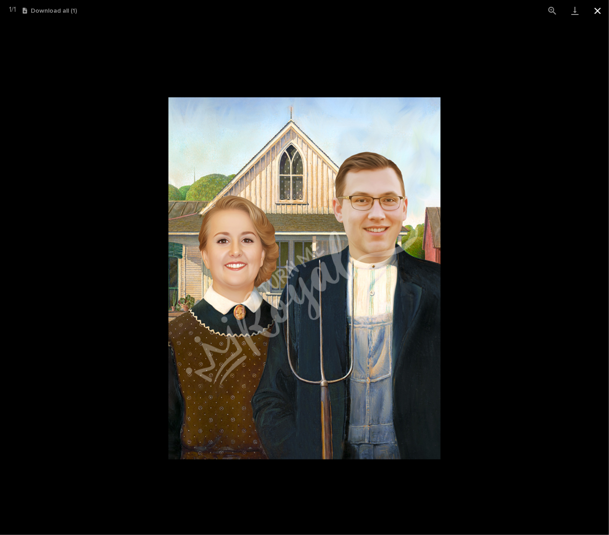
click at [455, 11] on button "Close gallery" at bounding box center [597, 10] width 23 height 21
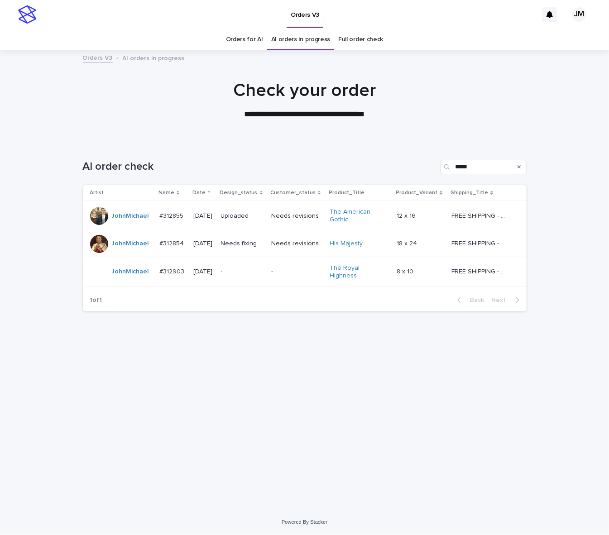
click at [258, 253] on td "Needs fixing" at bounding box center [242, 244] width 51 height 26
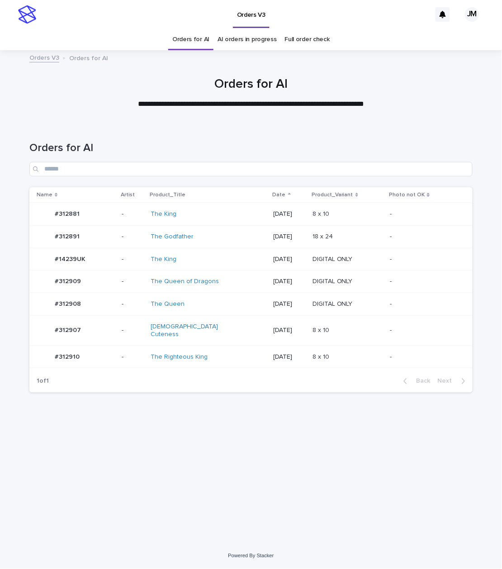
click at [207, 325] on div "[DEMOGRAPHIC_DATA] Cuteness" at bounding box center [189, 330] width 76 height 15
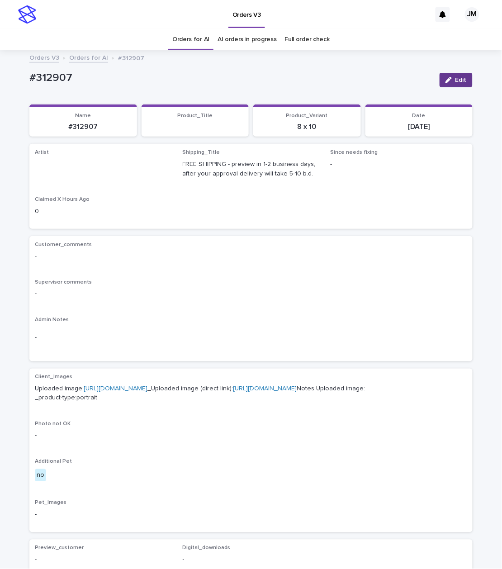
drag, startPoint x: 458, startPoint y: 74, endPoint x: 451, endPoint y: 78, distance: 7.7
click at [451, 78] on button "Edit" at bounding box center [456, 80] width 33 height 14
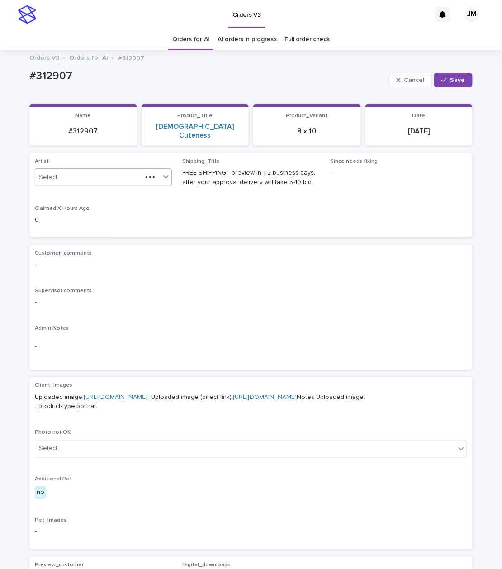
click at [85, 177] on body "Orders V3 JM Orders for AI AI orders in progress Full order check Orders V3 Ord…" at bounding box center [251, 284] width 502 height 569
type input "******"
drag, startPoint x: 452, startPoint y: 81, endPoint x: 8, endPoint y: 177, distance: 453.8
click at [451, 81] on span "Save" at bounding box center [458, 80] width 15 height 6
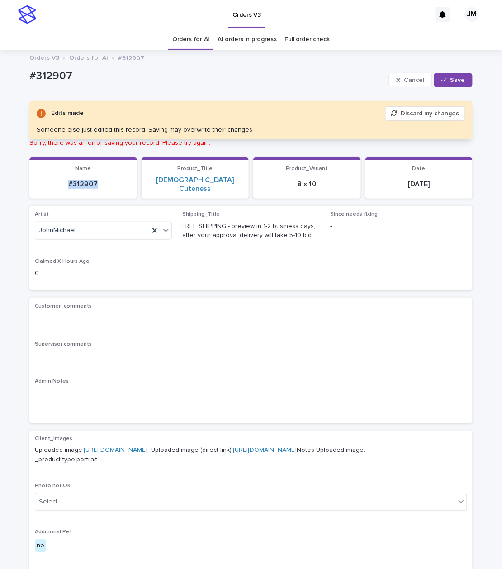
drag, startPoint x: 106, startPoint y: 178, endPoint x: 62, endPoint y: 178, distance: 44.4
click at [61, 180] on p "#312907" at bounding box center [83, 184] width 97 height 9
copy p "#312907"
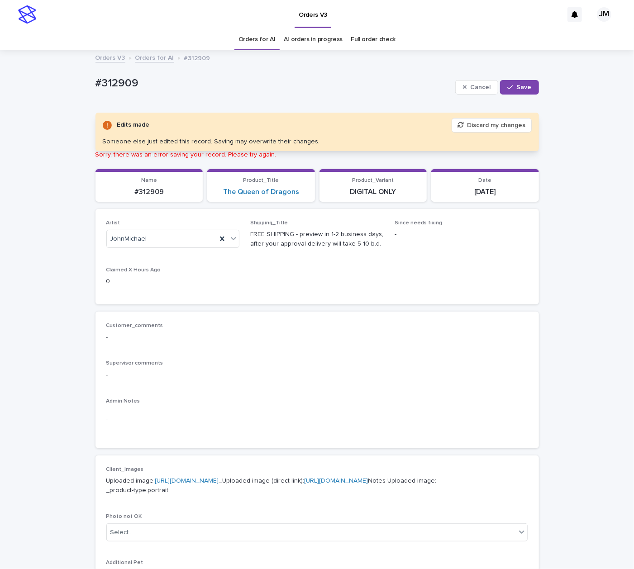
click at [79, 60] on div "Orders V3 Orders for AI #312909" at bounding box center [317, 58] width 634 height 13
